Goal: Task Accomplishment & Management: Complete application form

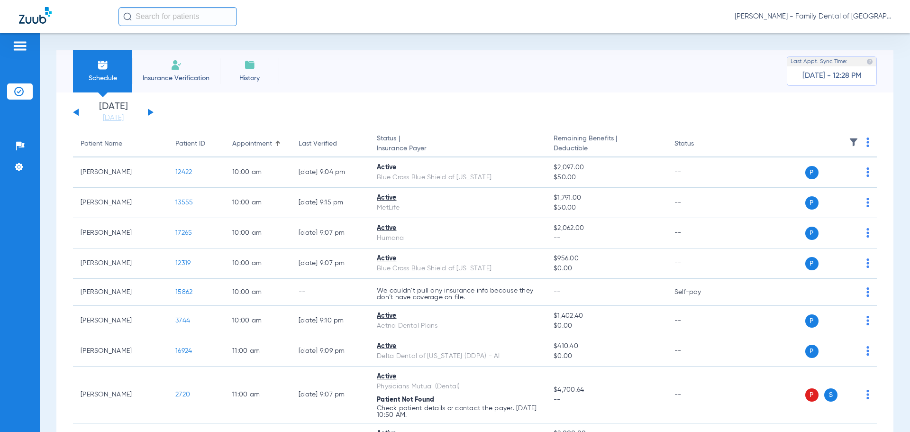
click at [181, 79] on span "Insurance Verification" at bounding box center [175, 77] width 73 height 9
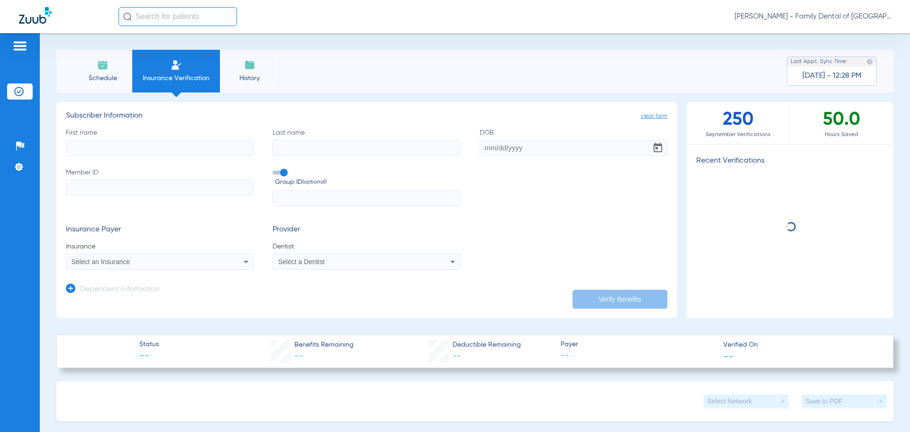
click at [111, 143] on input "First name" at bounding box center [160, 148] width 188 height 16
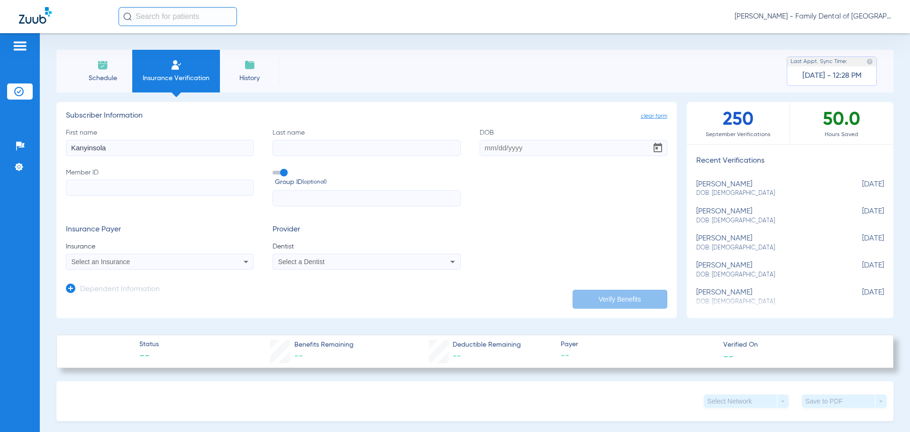
type input "Kanyinsola"
click at [300, 150] on input "Last name" at bounding box center [366, 148] width 188 height 16
type input "Ojora"
click at [495, 151] on input "DOB" at bounding box center [573, 148] width 188 height 16
type input "[DATE]"
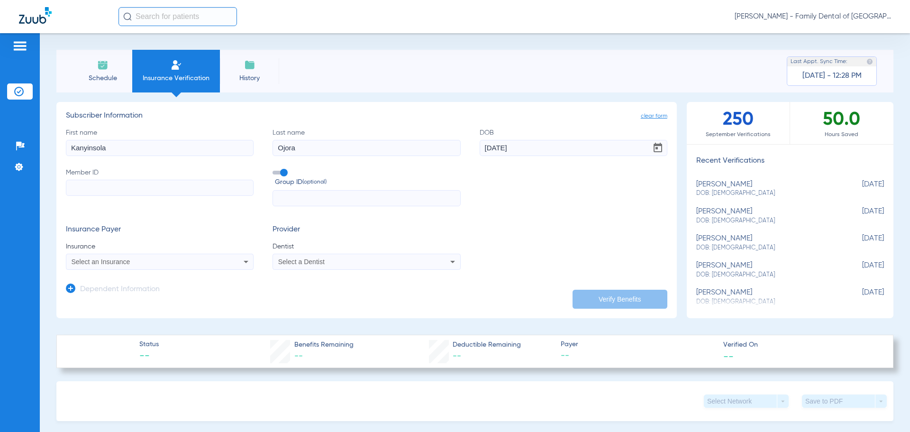
click at [232, 186] on input "Member ID" at bounding box center [160, 188] width 188 height 16
type input "U7324026001"
click at [281, 172] on span at bounding box center [279, 173] width 14 height 4
click at [274, 169] on input "Group ID (optional)" at bounding box center [274, 169] width 0 height 0
click at [240, 261] on icon at bounding box center [245, 261] width 11 height 11
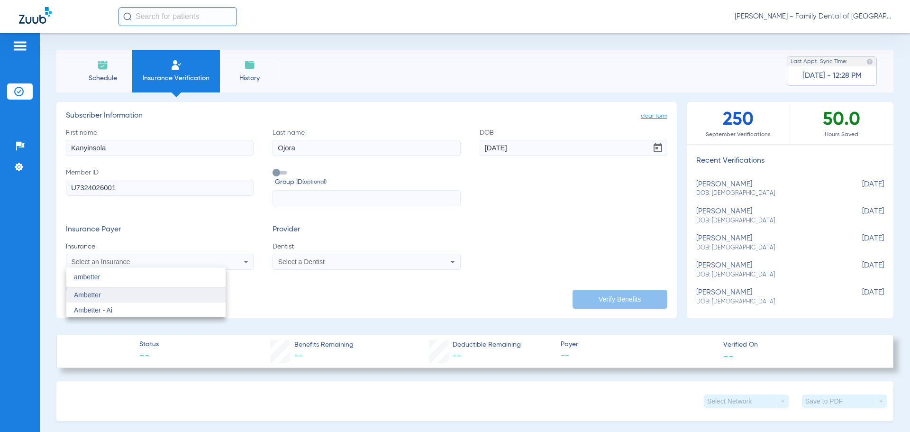
type input "ambetter"
click at [110, 298] on mat-option "Ambetter" at bounding box center [145, 294] width 159 height 15
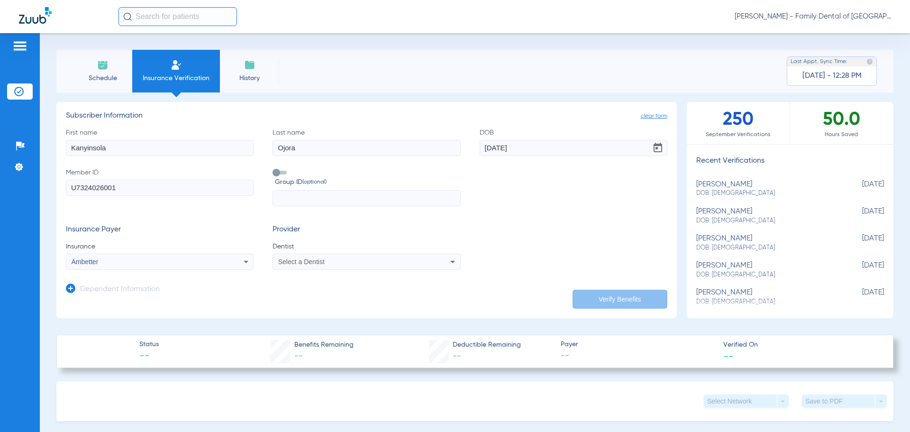
click at [332, 262] on div "Select a Dentist" at bounding box center [349, 261] width 142 height 7
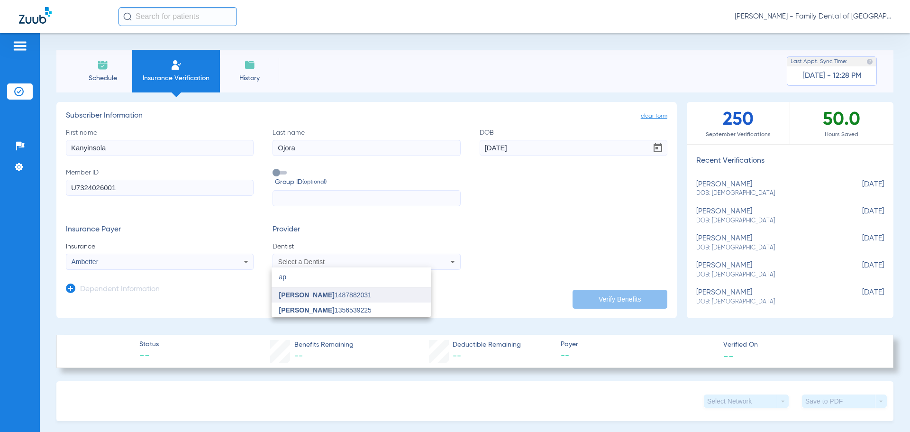
type input "ap"
click at [327, 296] on span "[PERSON_NAME] 1487882031" at bounding box center [325, 294] width 92 height 7
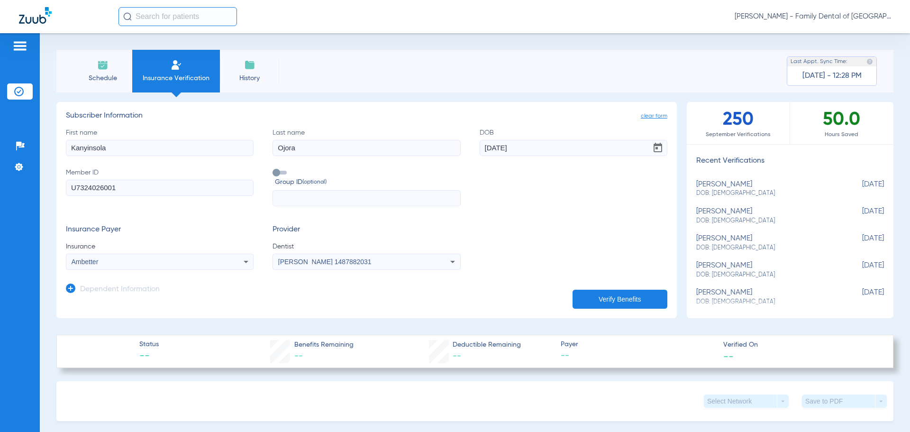
click at [586, 302] on button "Verify Benefits" at bounding box center [619, 298] width 95 height 19
